Goal: Task Accomplishment & Management: Use online tool/utility

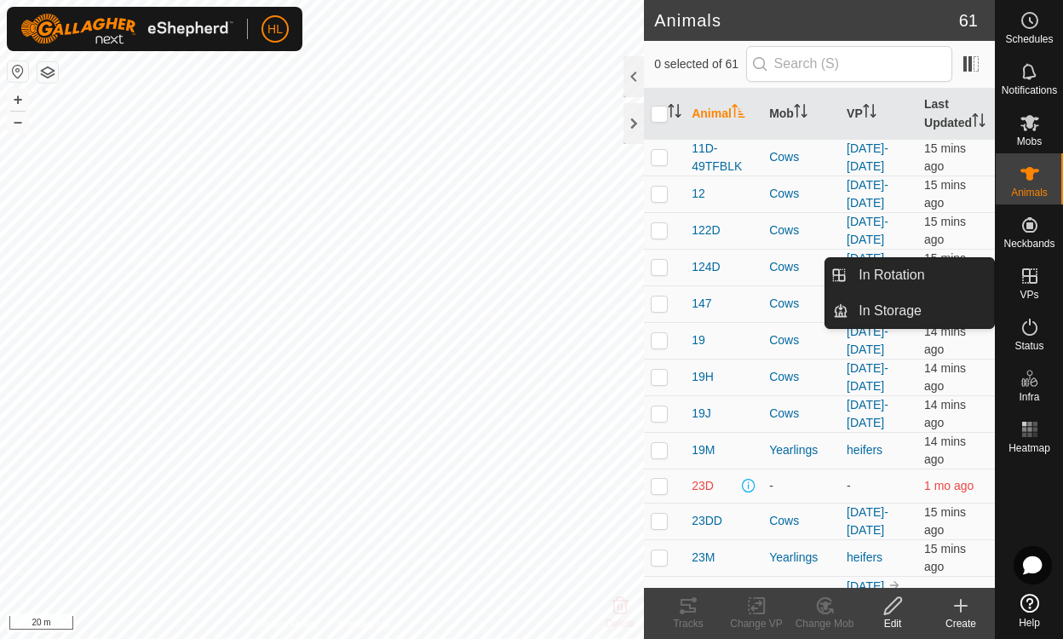
click at [1029, 278] on icon at bounding box center [1029, 275] width 15 height 15
click at [944, 267] on link "In Rotation" at bounding box center [921, 275] width 146 height 34
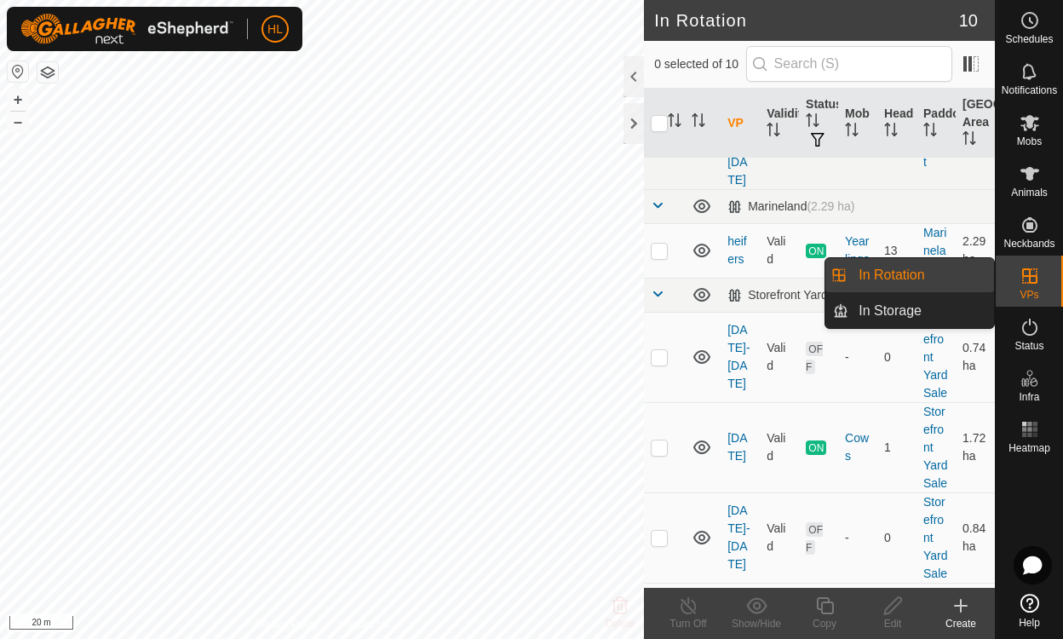
scroll to position [425, 0]
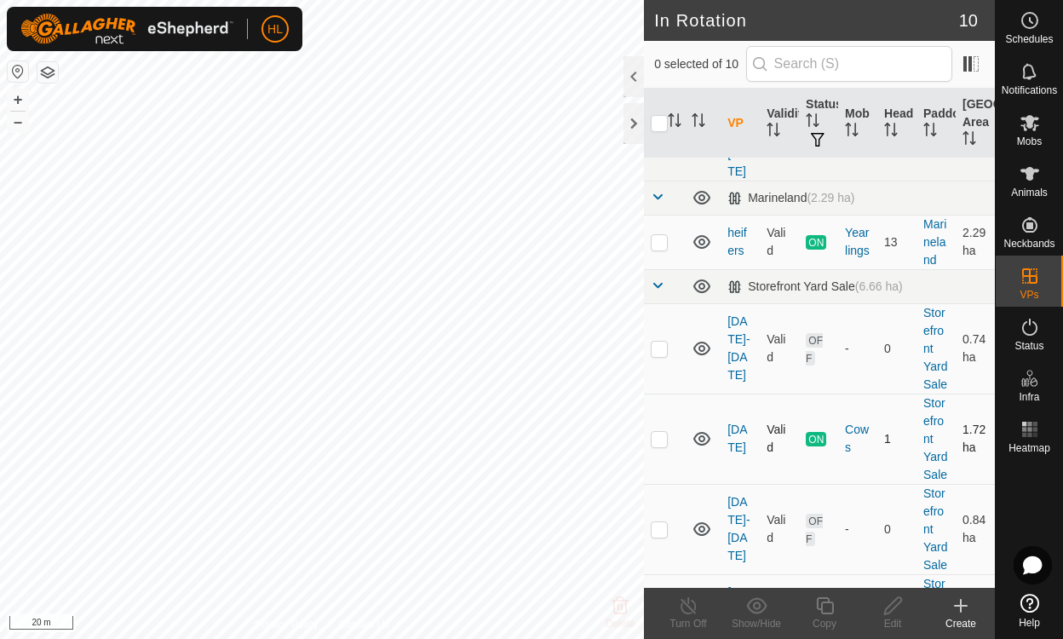
click at [700, 432] on icon at bounding box center [701, 439] width 17 height 14
click at [704, 342] on icon at bounding box center [701, 349] width 17 height 14
click at [732, 524] on link "aug 13-14" at bounding box center [738, 528] width 22 height 67
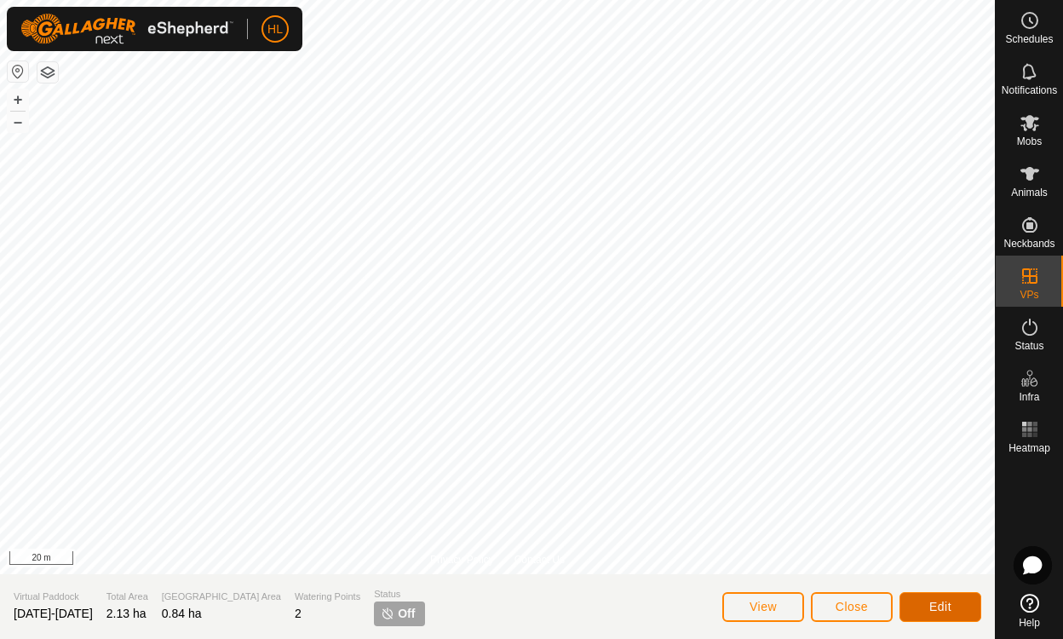
click at [924, 606] on button "Edit" at bounding box center [940, 607] width 82 height 30
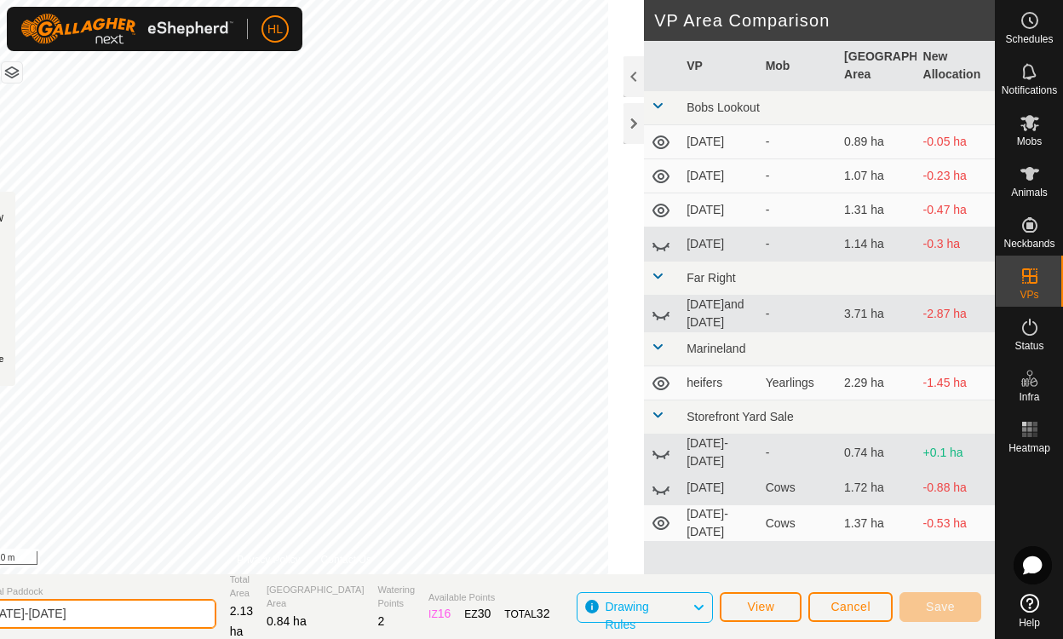
click at [130, 605] on input "aug 13-14" at bounding box center [97, 614] width 238 height 30
type input "aug 15"
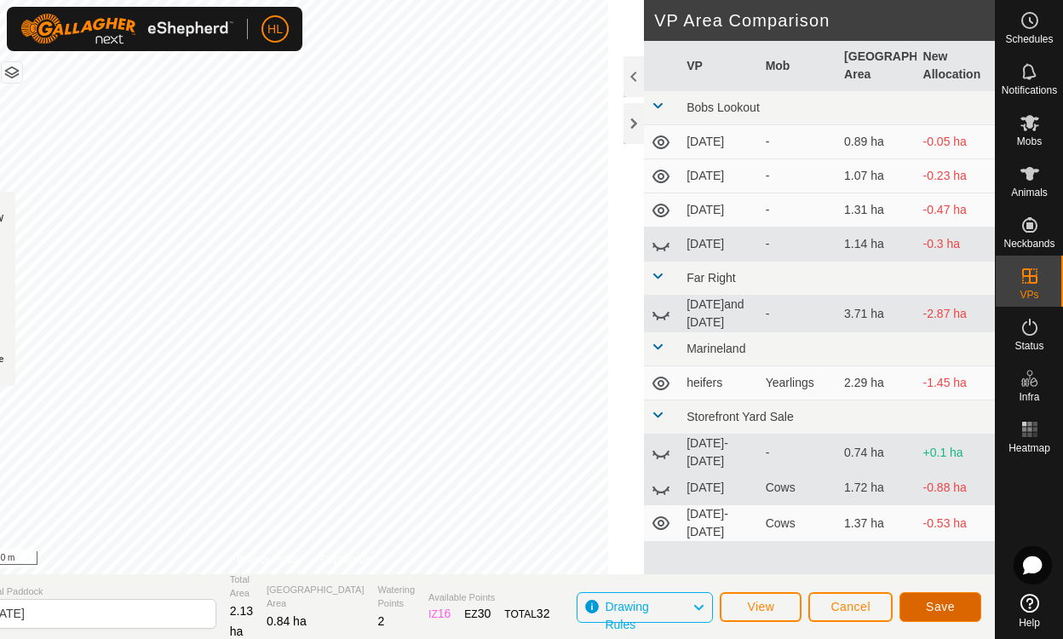
click at [916, 607] on button "Save" at bounding box center [940, 607] width 82 height 30
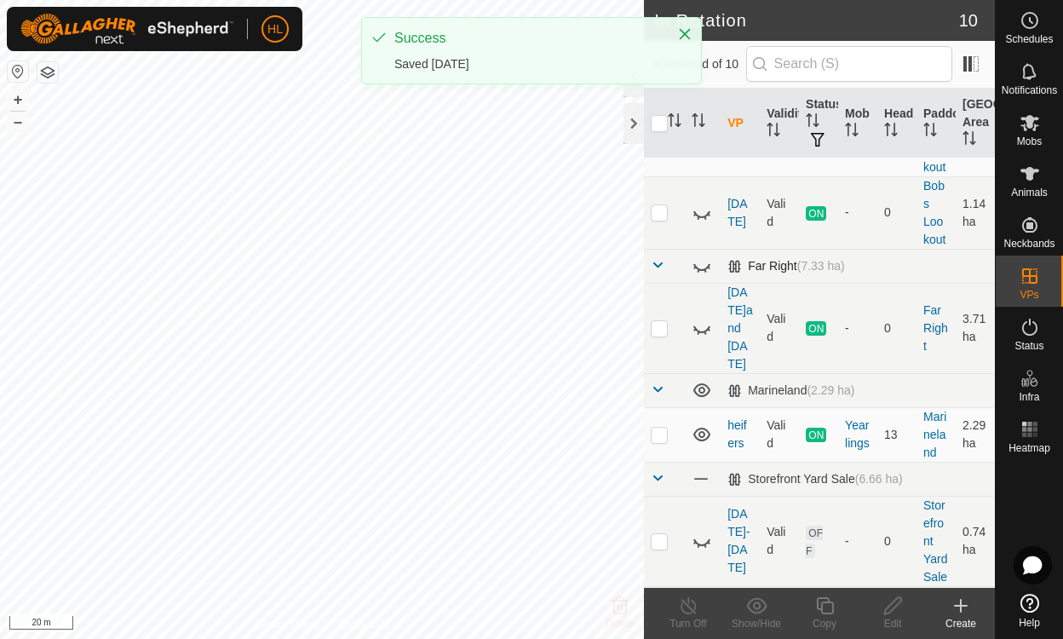
scroll to position [537, 0]
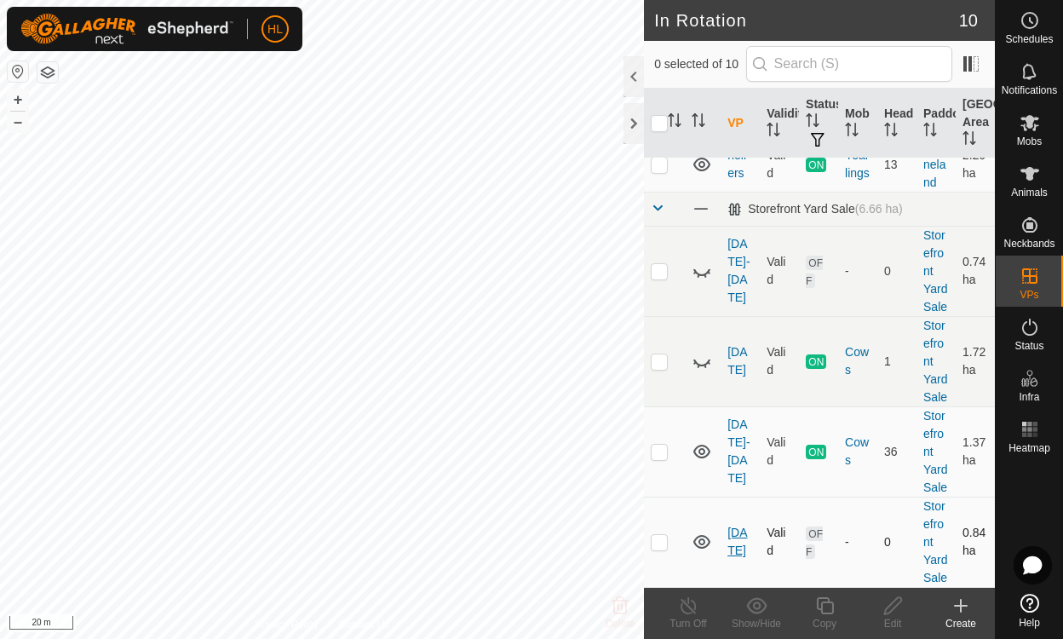
click at [737, 527] on link "aug 15" at bounding box center [737, 541] width 20 height 32
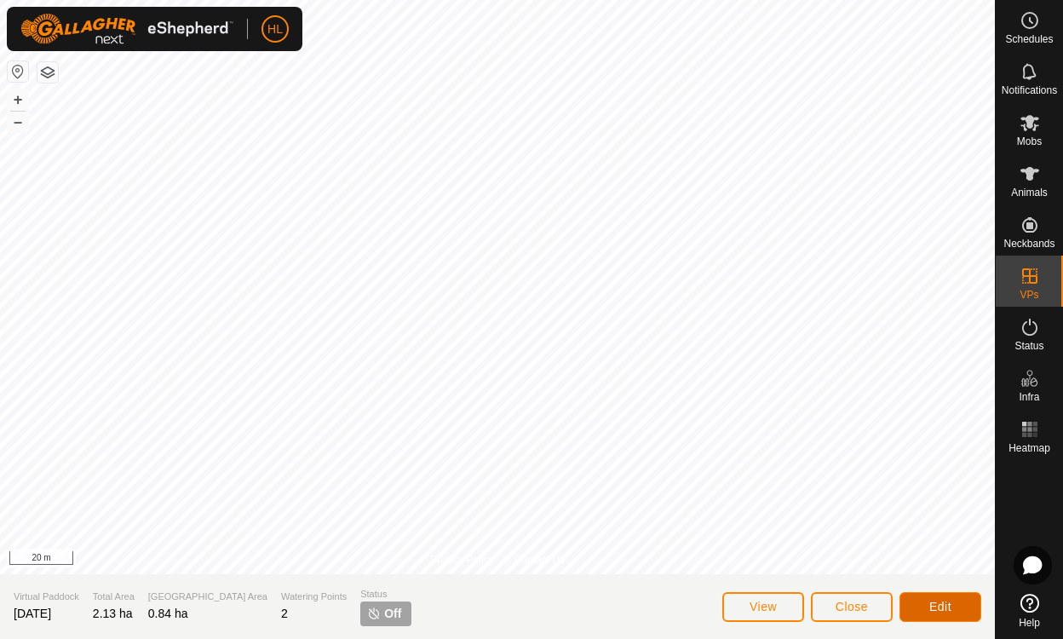
click at [950, 605] on span "Edit" at bounding box center [940, 607] width 22 height 14
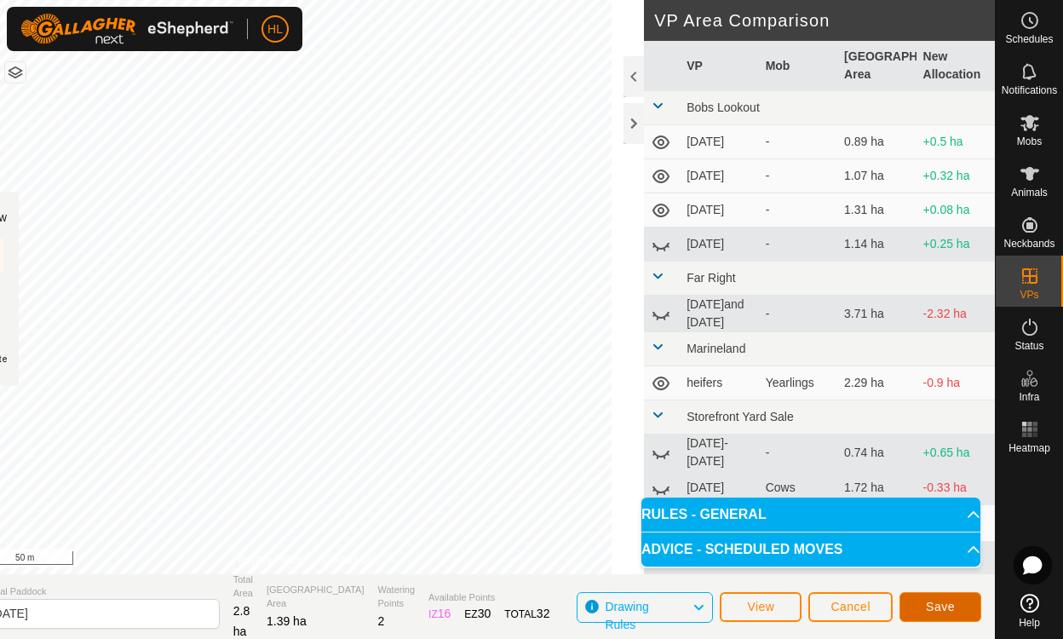
click at [924, 610] on button "Save" at bounding box center [940, 607] width 82 height 30
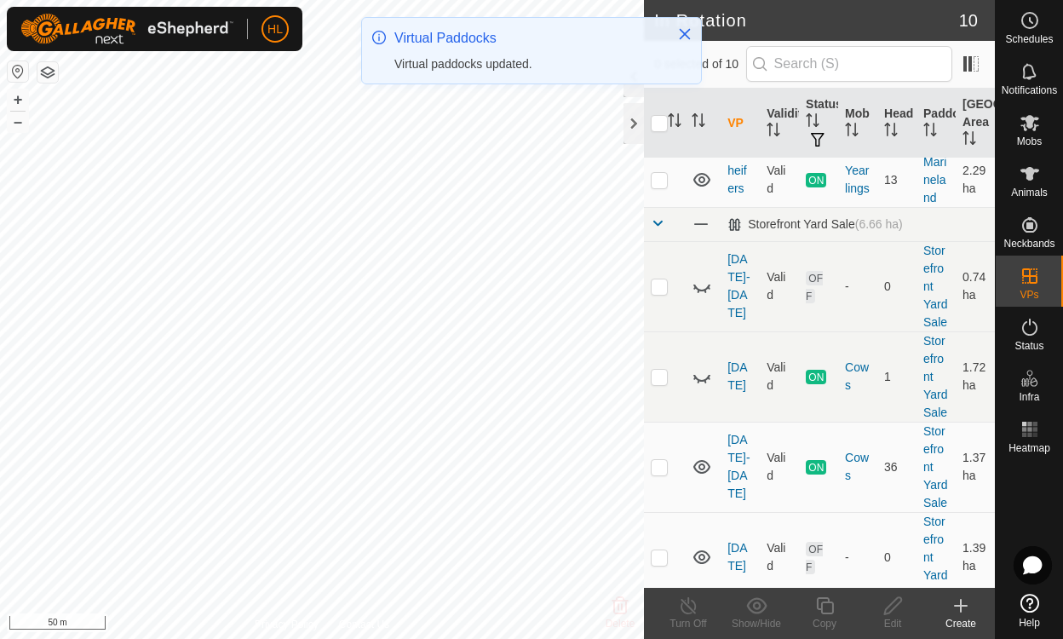
scroll to position [537, 0]
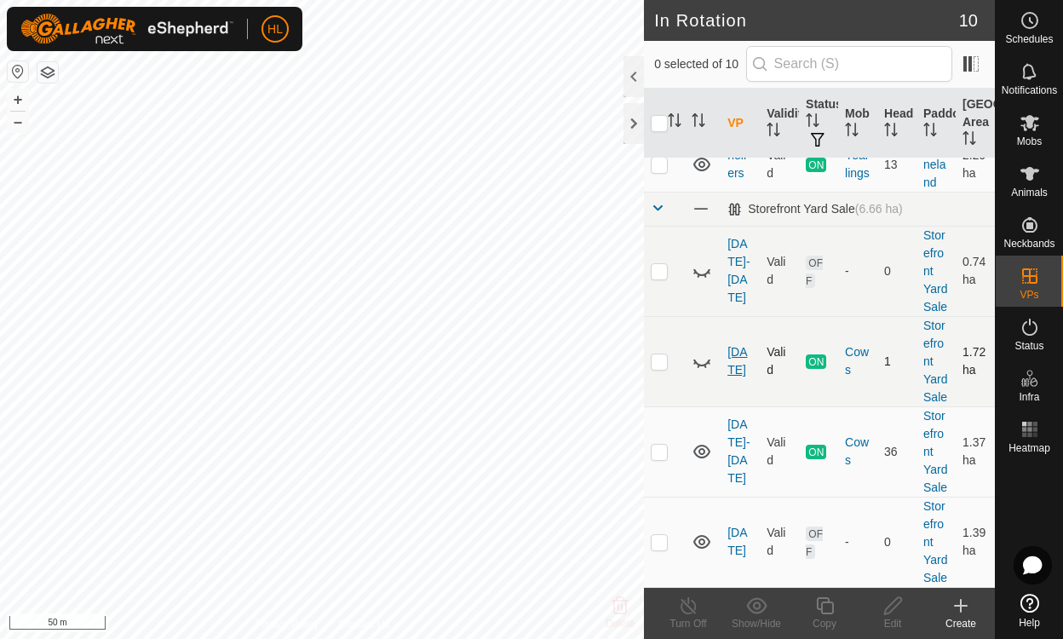
click at [744, 345] on link "[DATE]" at bounding box center [737, 361] width 20 height 32
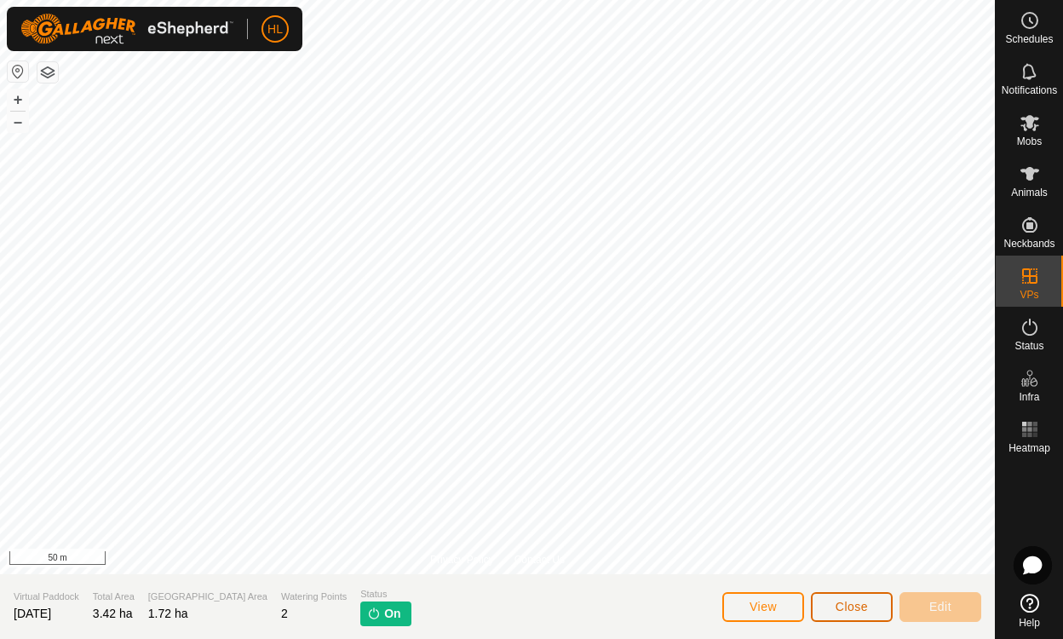
click at [835, 602] on button "Close" at bounding box center [852, 607] width 82 height 30
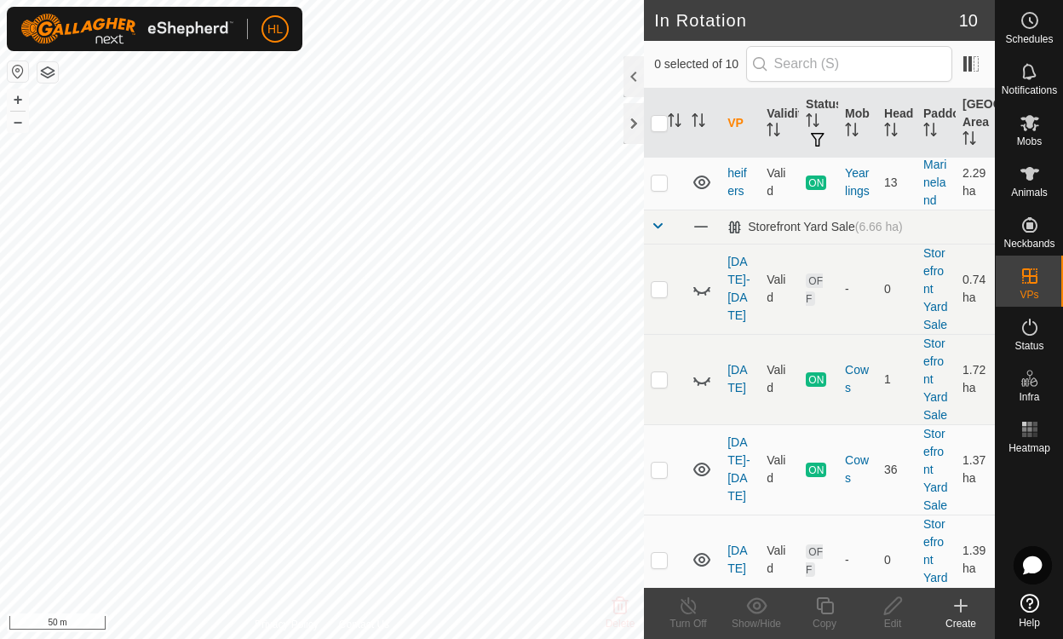
scroll to position [488, 0]
click at [705, 365] on icon at bounding box center [702, 375] width 20 height 20
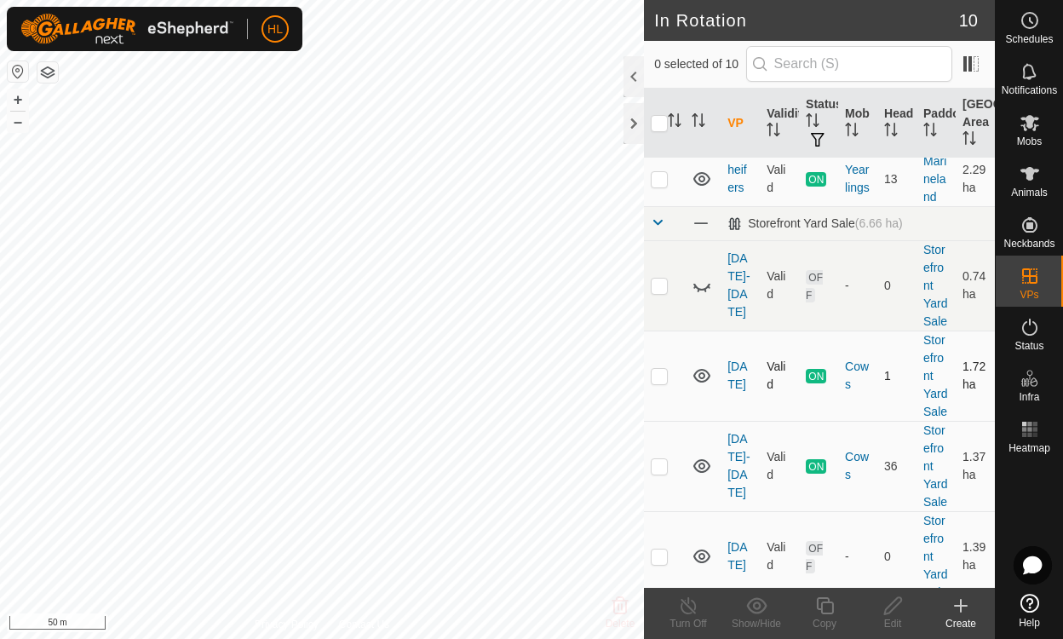
scroll to position [537, 0]
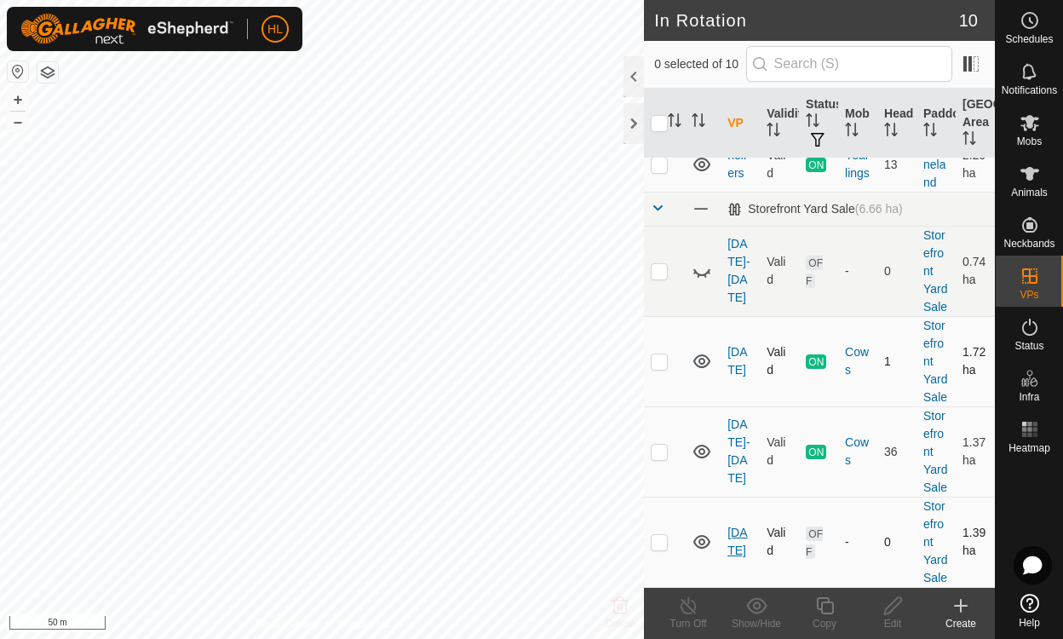
click at [736, 536] on link "aug 15" at bounding box center [737, 541] width 20 height 32
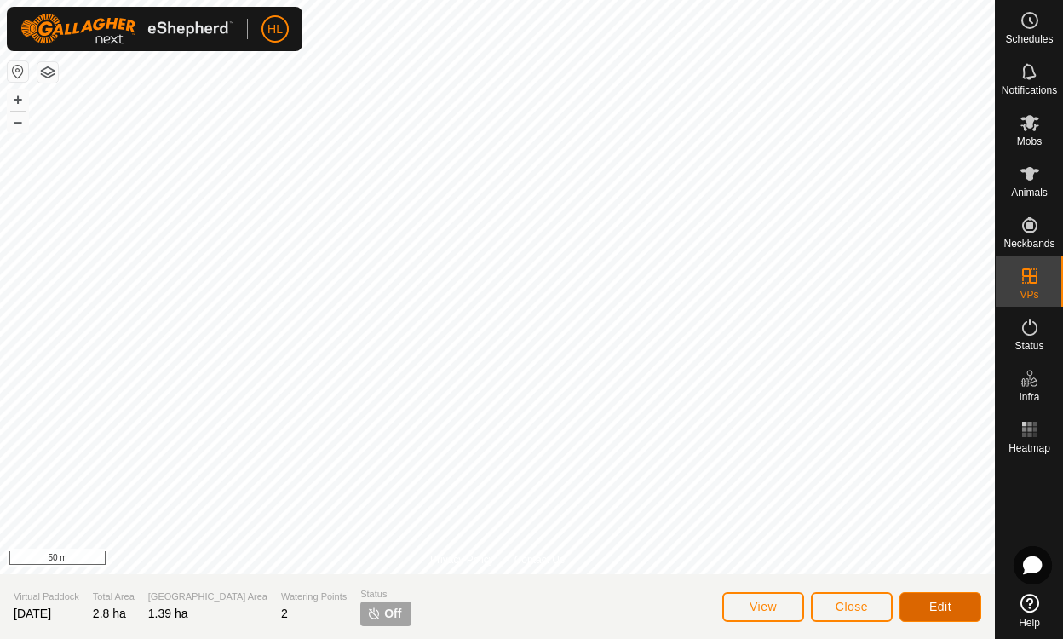
click at [946, 612] on span "Edit" at bounding box center [940, 607] width 22 height 14
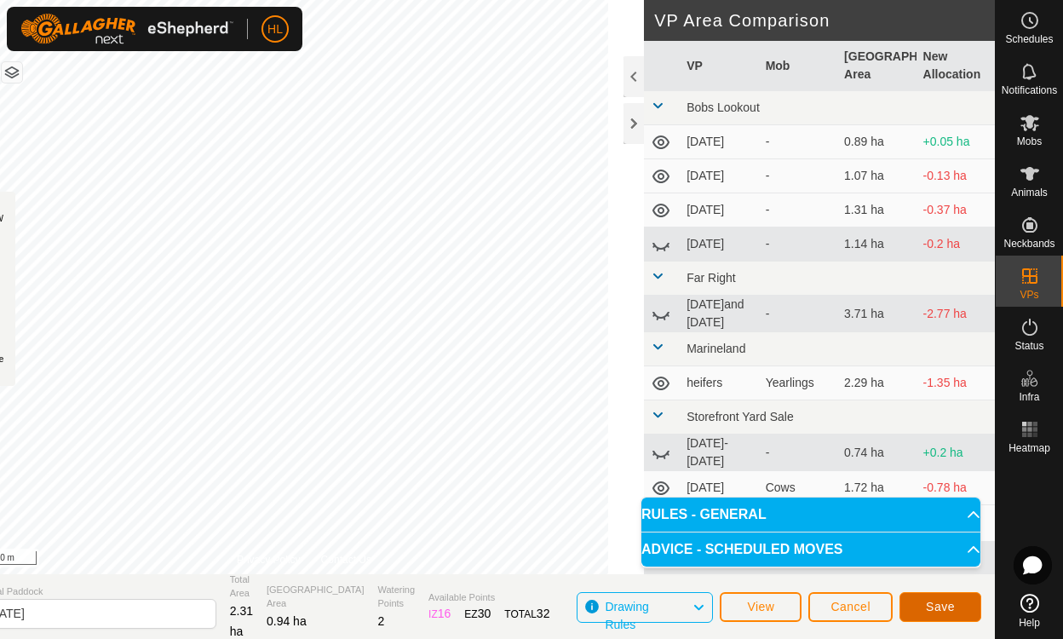
click at [929, 603] on span "Save" at bounding box center [940, 607] width 29 height 14
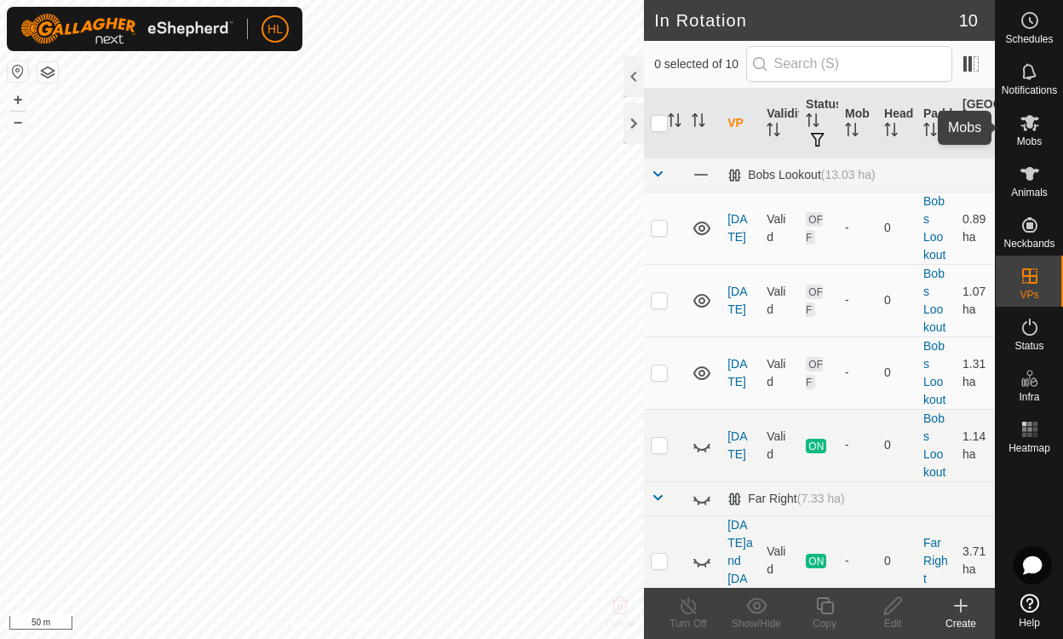
click at [1026, 132] on icon at bounding box center [1029, 122] width 20 height 20
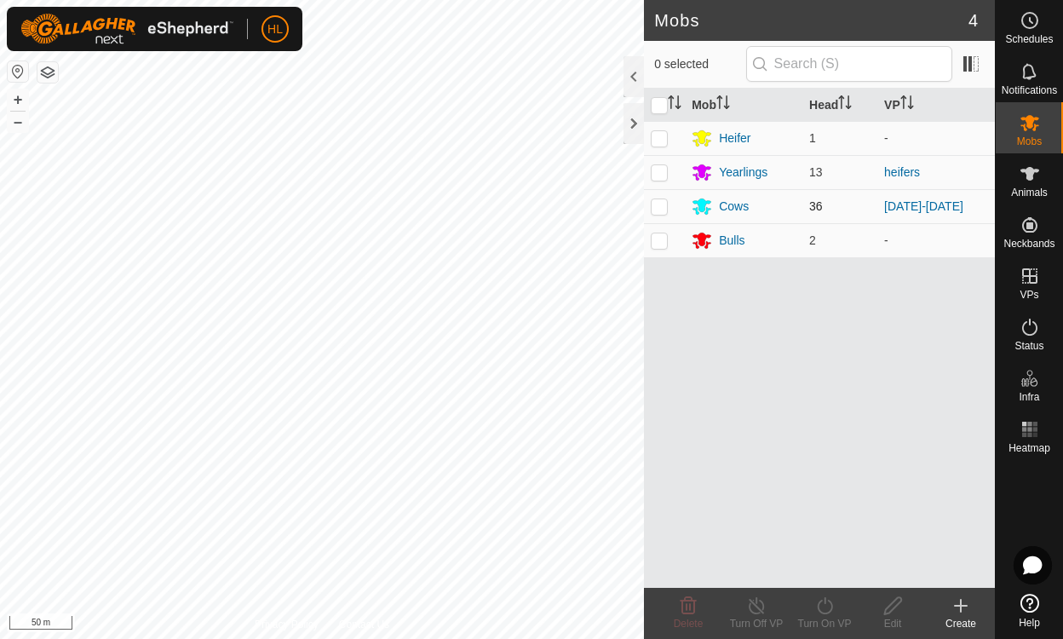
click at [652, 204] on p-checkbox at bounding box center [659, 206] width 17 height 14
checkbox input "true"
click at [826, 600] on icon at bounding box center [824, 605] width 21 height 20
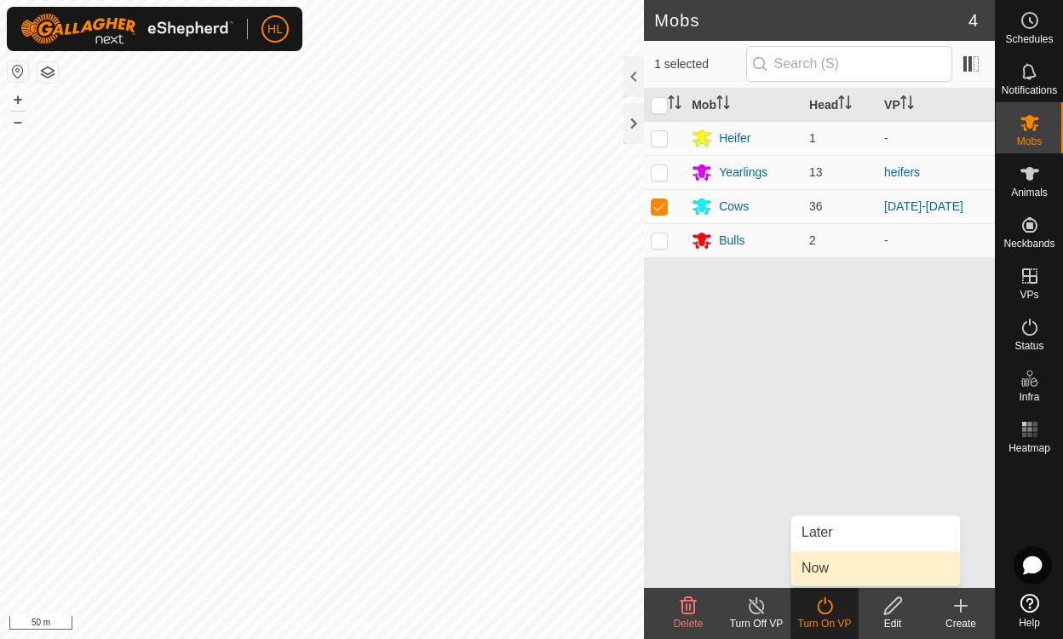
click at [830, 567] on link "Now" at bounding box center [875, 568] width 169 height 34
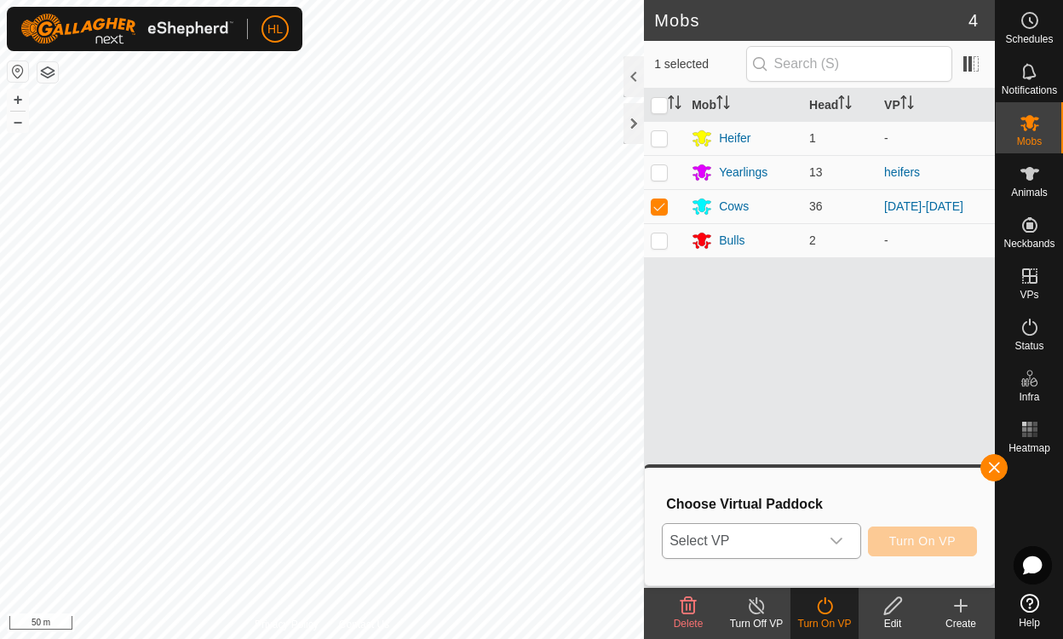
click at [836, 534] on icon "dropdown trigger" at bounding box center [837, 541] width 14 height 14
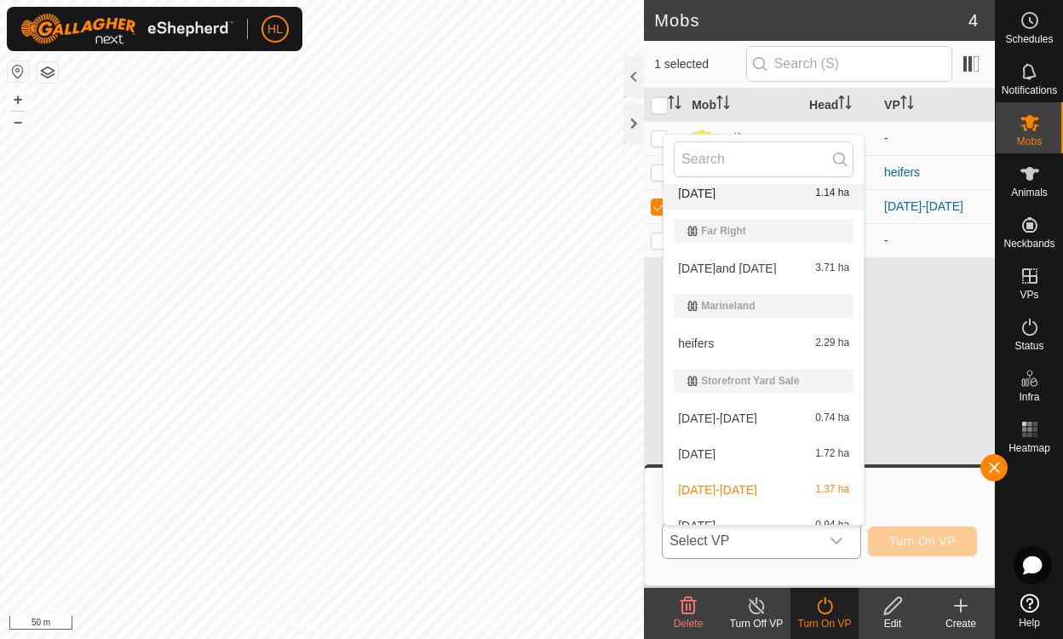
scroll to position [172, 0]
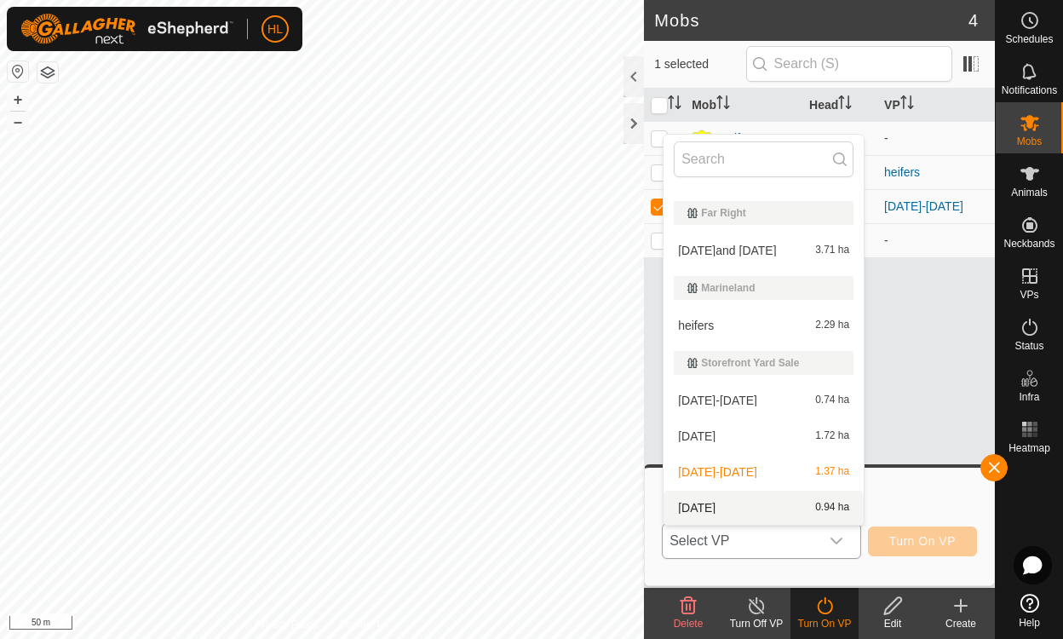
click at [753, 506] on li "aug 15 0.94 ha" at bounding box center [763, 508] width 200 height 34
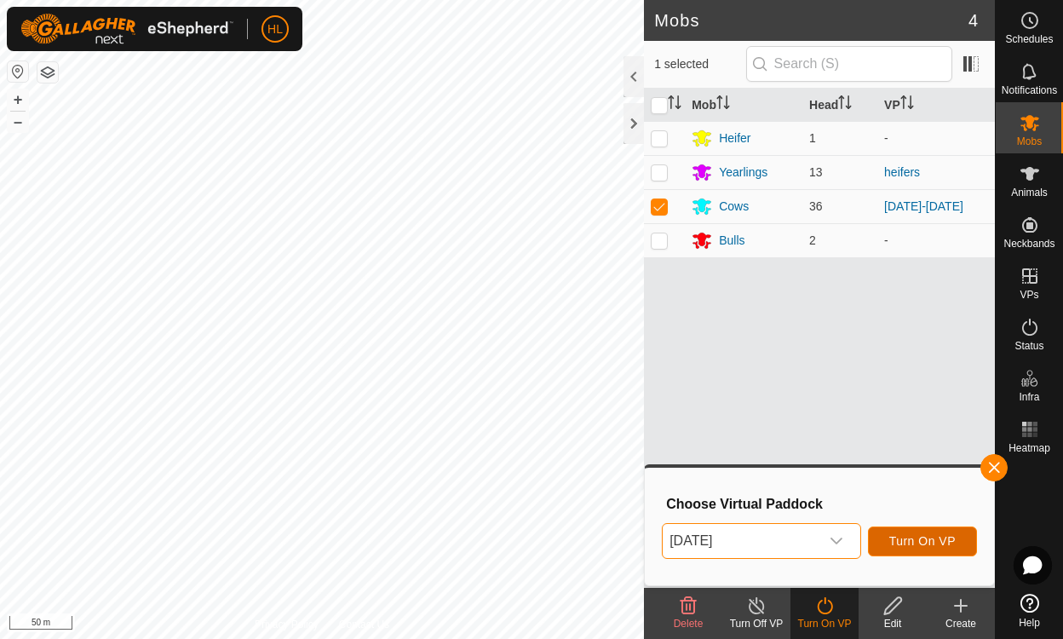
click at [903, 543] on span "Turn On VP" at bounding box center [922, 541] width 66 height 14
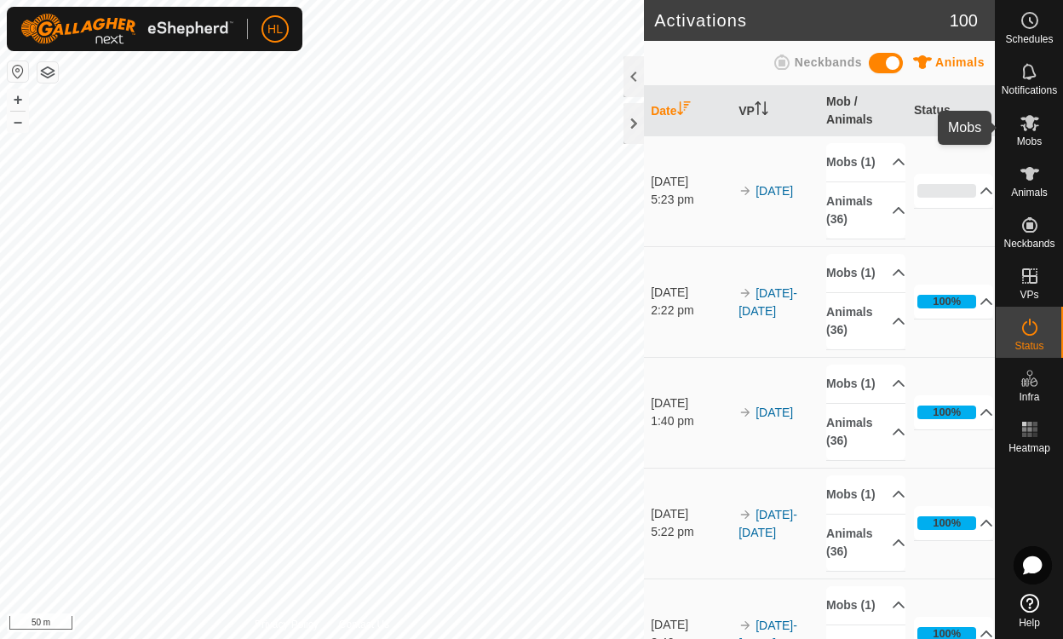
click at [1035, 129] on icon at bounding box center [1029, 123] width 19 height 16
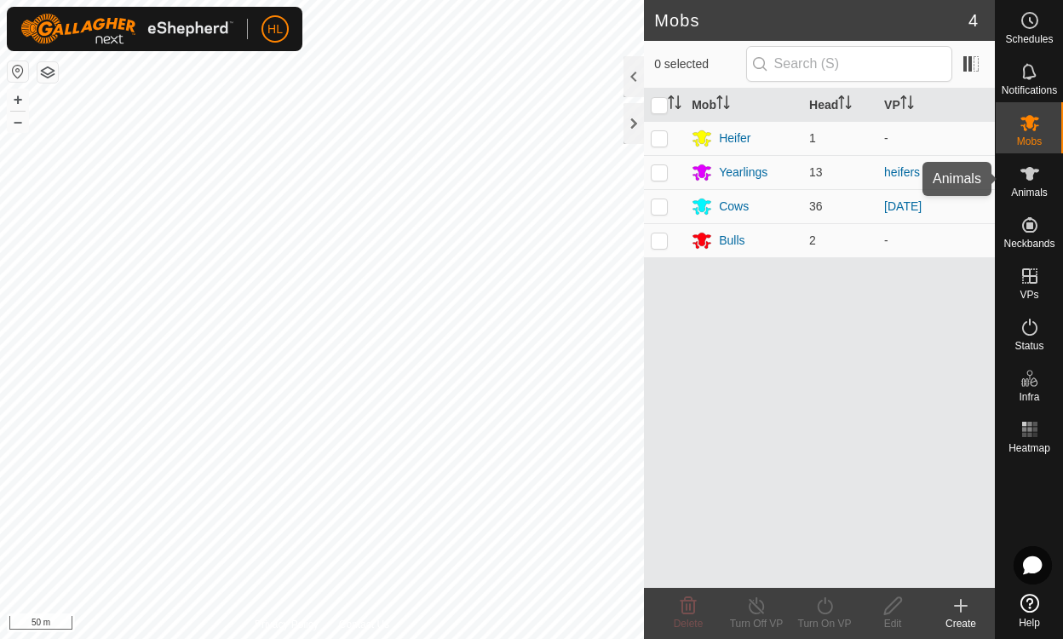
click at [1035, 166] on icon at bounding box center [1029, 174] width 20 height 20
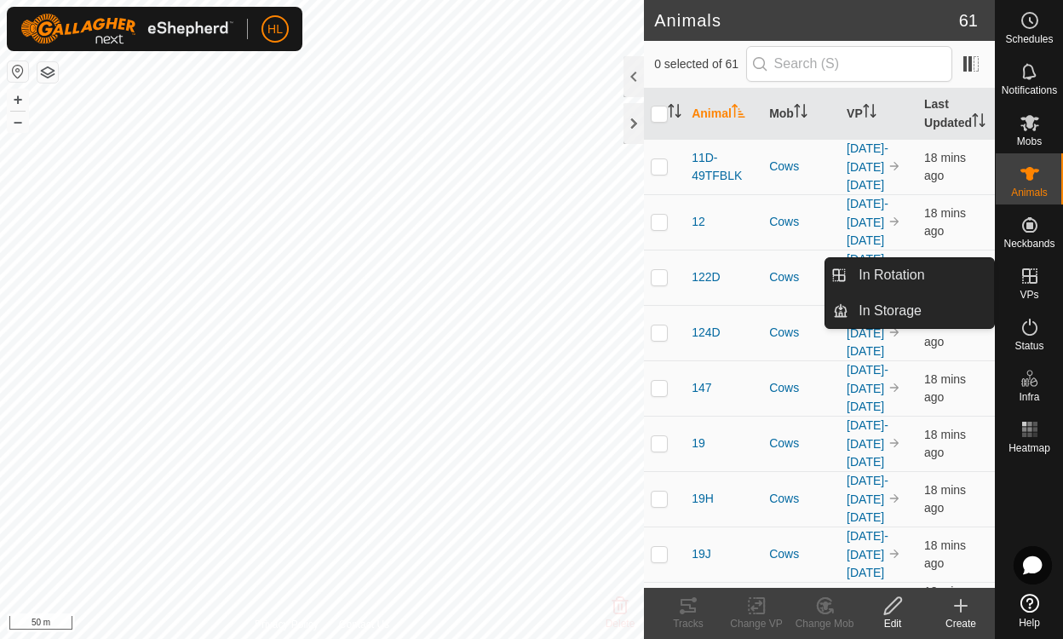
click at [1035, 273] on icon at bounding box center [1029, 276] width 20 height 20
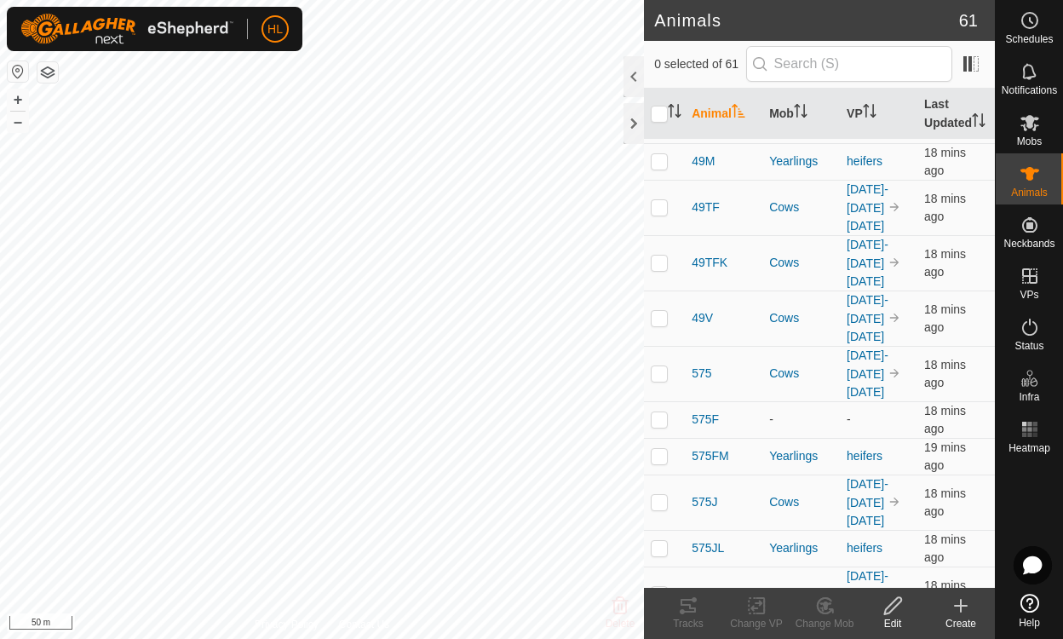
scroll to position [1126, 0]
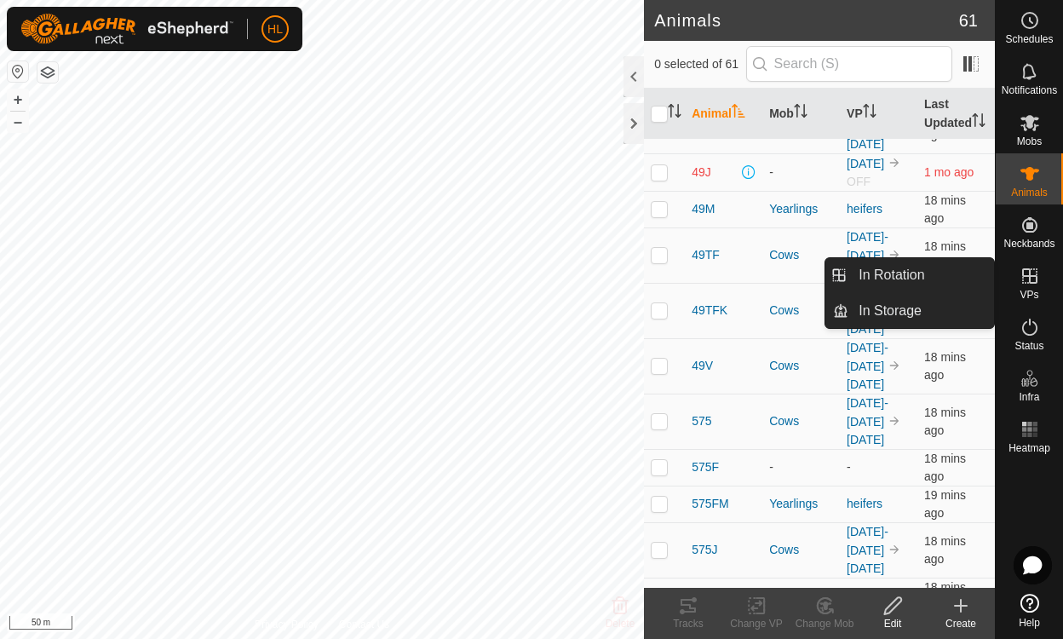
click at [1030, 283] on icon at bounding box center [1029, 275] width 15 height 15
click at [910, 284] on link "In Rotation" at bounding box center [921, 275] width 146 height 34
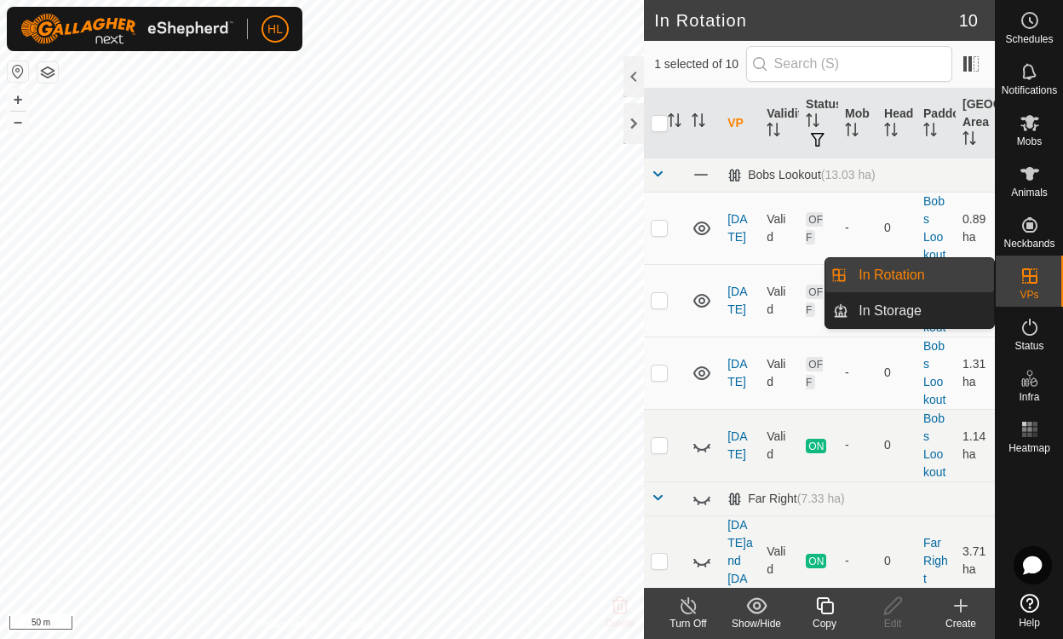
click at [894, 278] on link "In Rotation" at bounding box center [921, 275] width 146 height 34
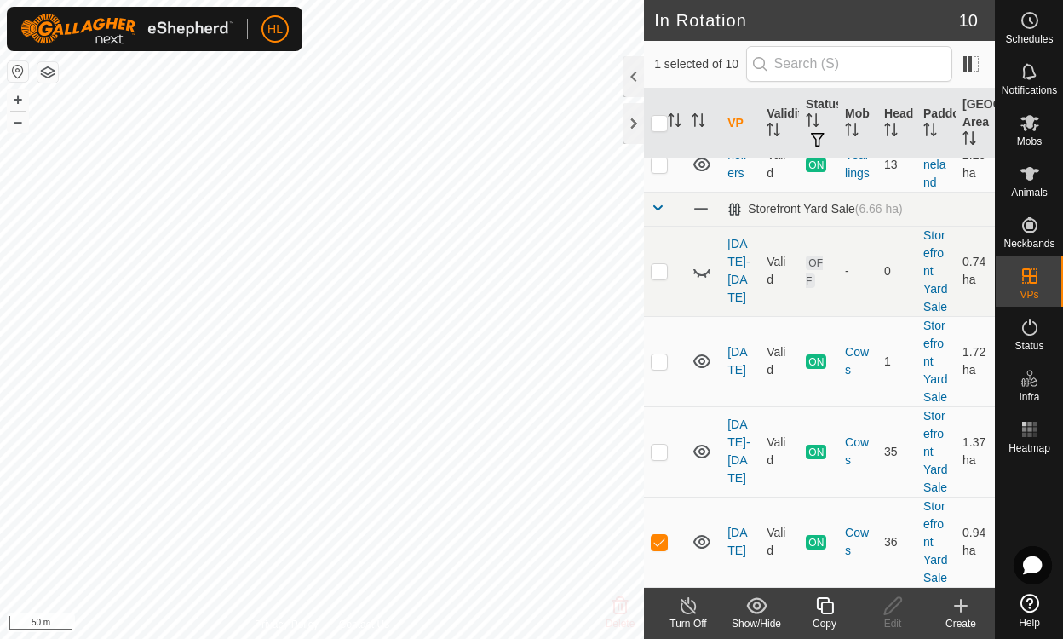
scroll to position [537, 0]
click at [700, 351] on icon at bounding box center [702, 361] width 20 height 20
click at [702, 445] on icon at bounding box center [701, 452] width 17 height 14
